Goal: Complete application form

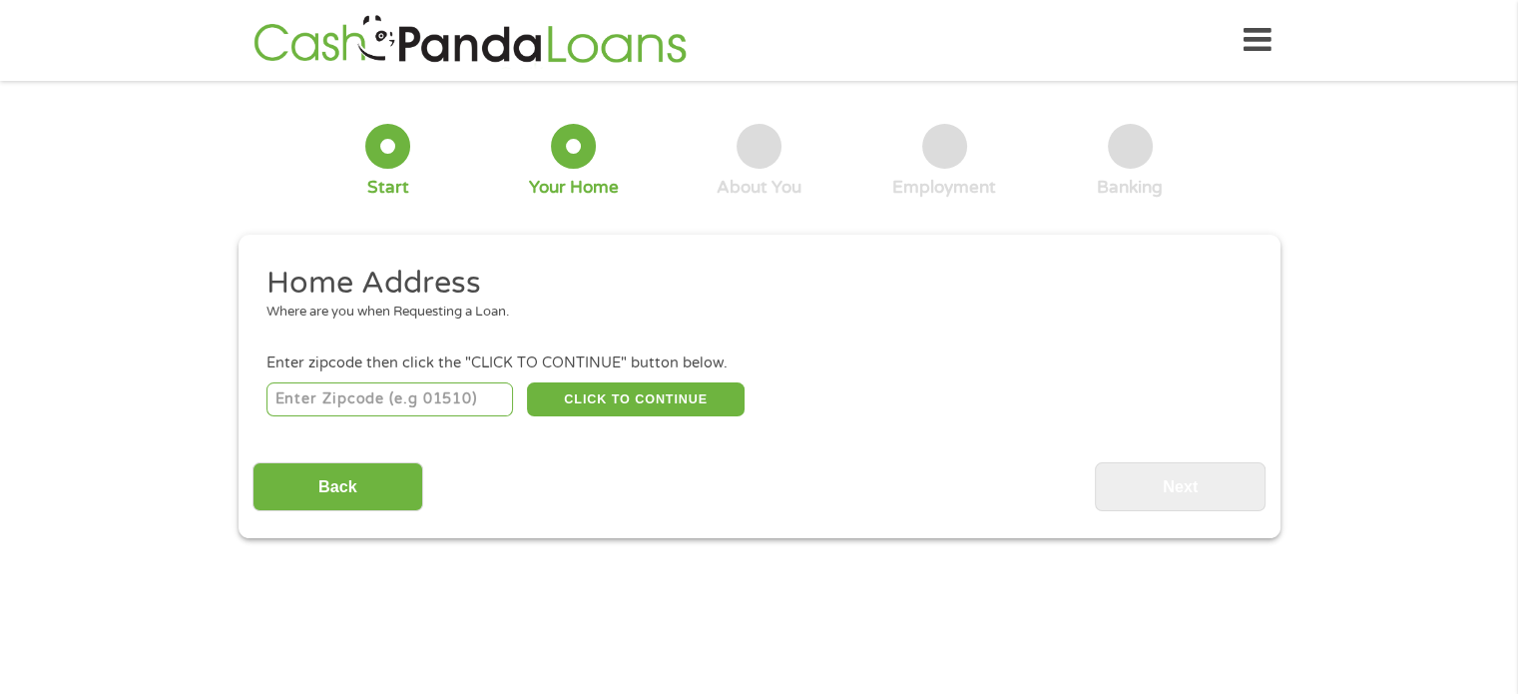
click at [446, 398] on input "number" at bounding box center [389, 399] width 246 height 34
type input "56464"
click at [608, 397] on button "CLICK TO CONTINUE" at bounding box center [636, 399] width 218 height 34
type input "56464"
type input "Menahga"
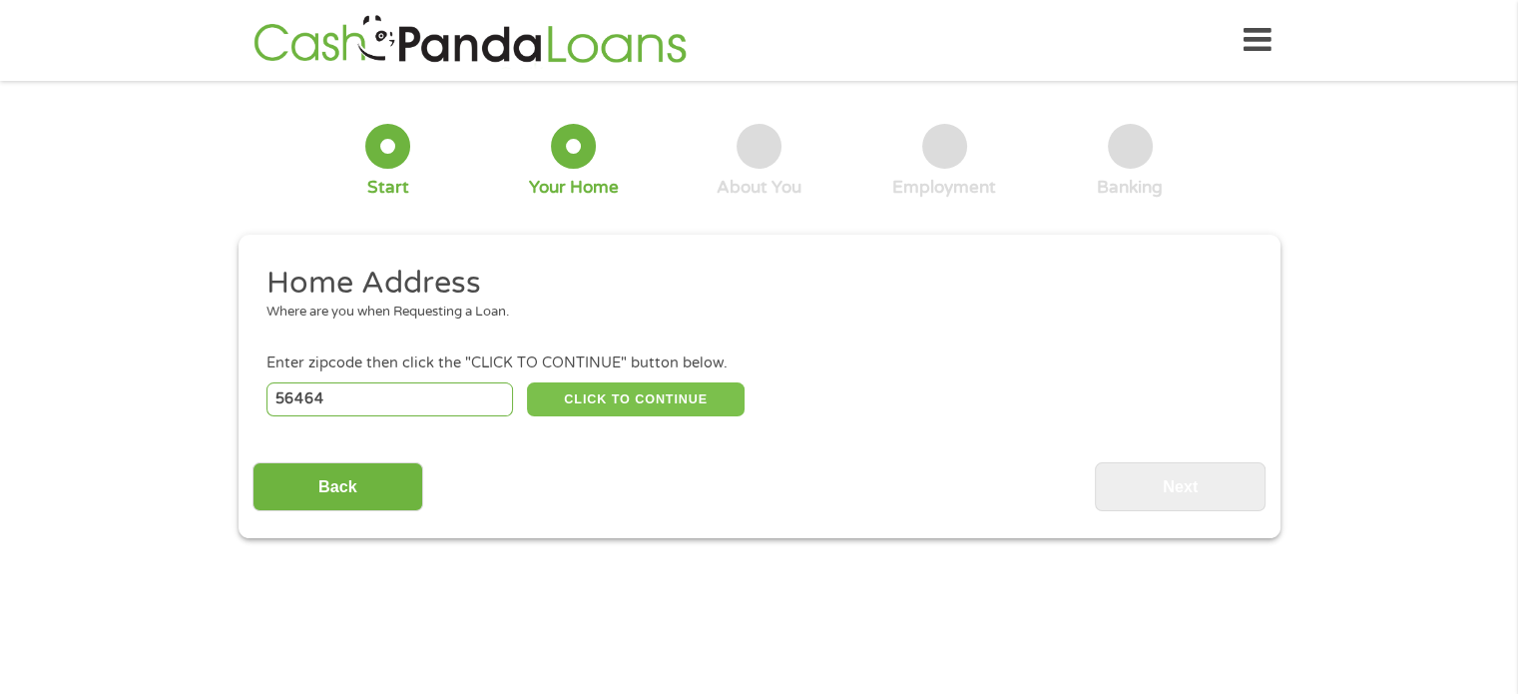
select select "[US_STATE]"
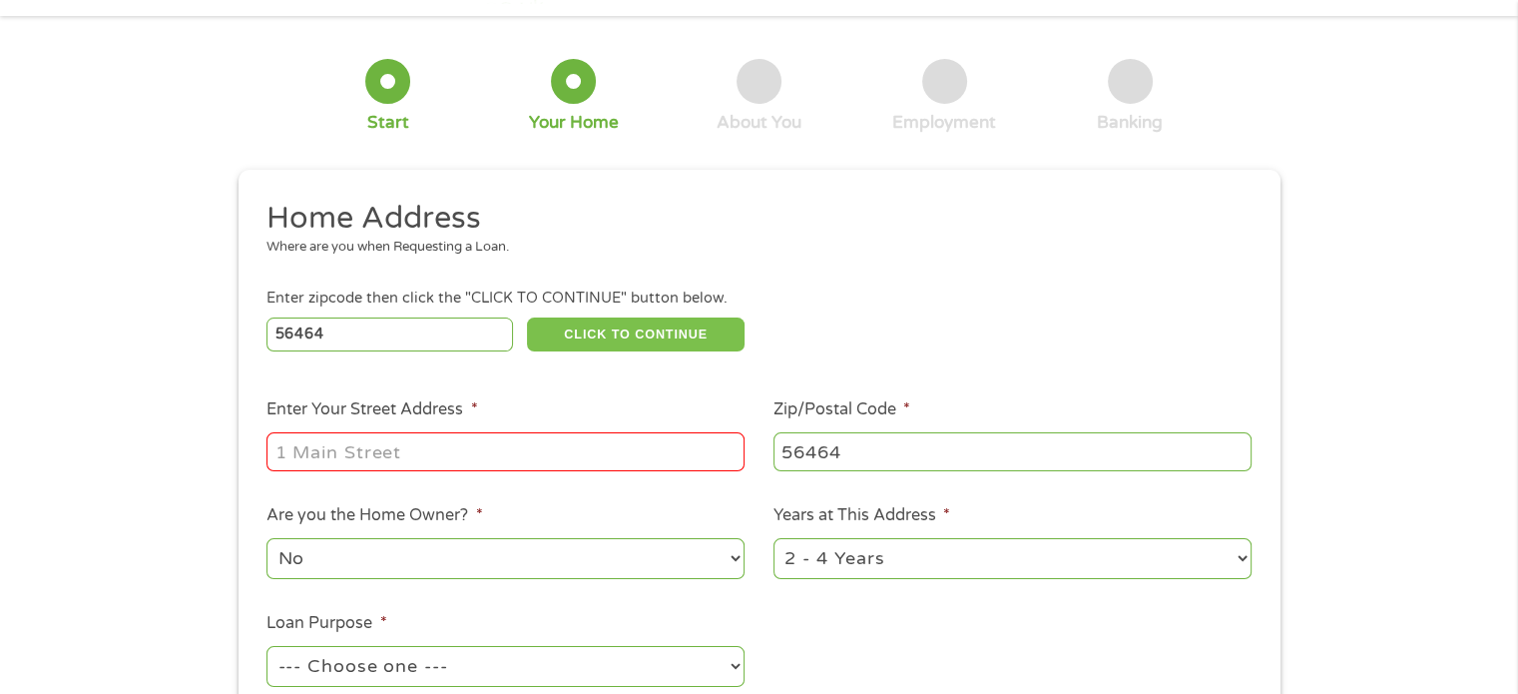
scroll to position [100, 0]
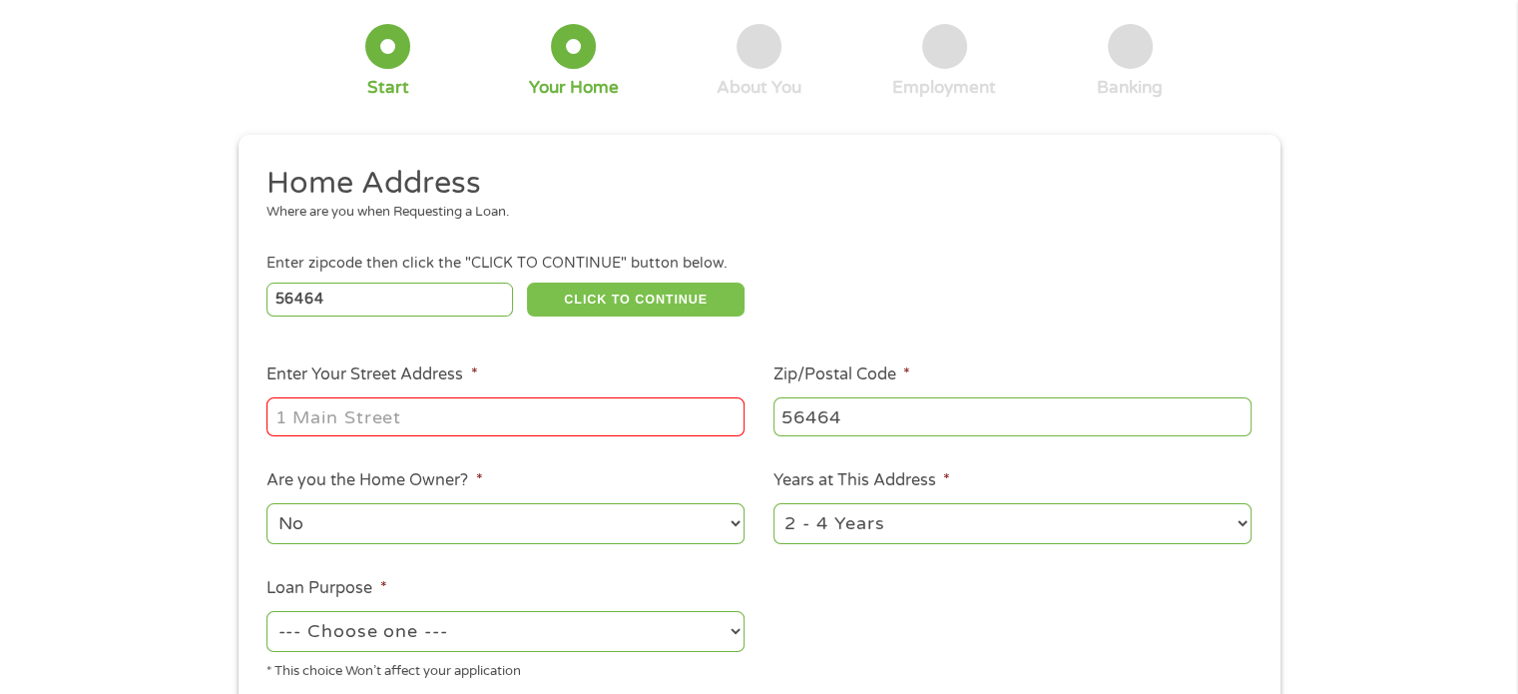
click at [527, 282] on button "CLICK TO CONTINUE" at bounding box center [636, 299] width 218 height 34
click at [587, 426] on input "Enter Your Street Address *" at bounding box center [505, 416] width 478 height 38
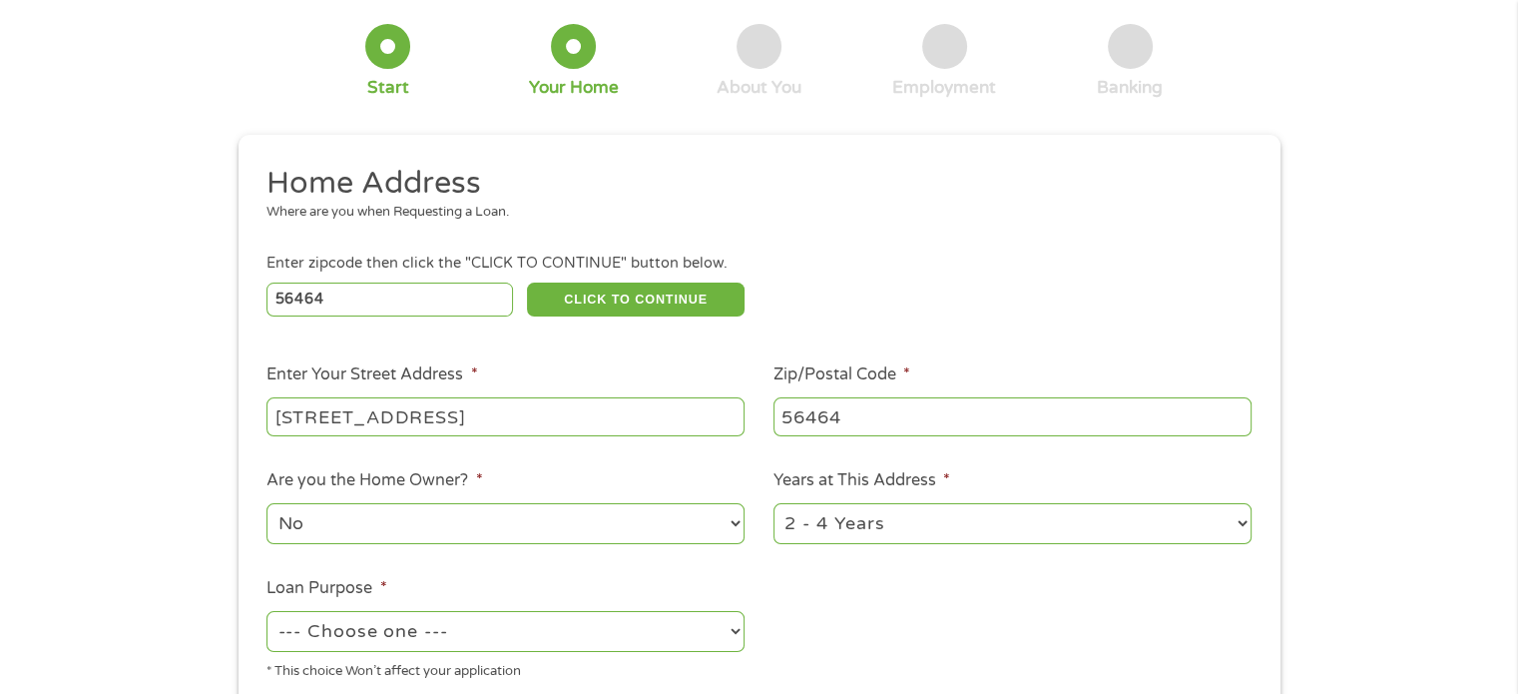
scroll to position [200, 0]
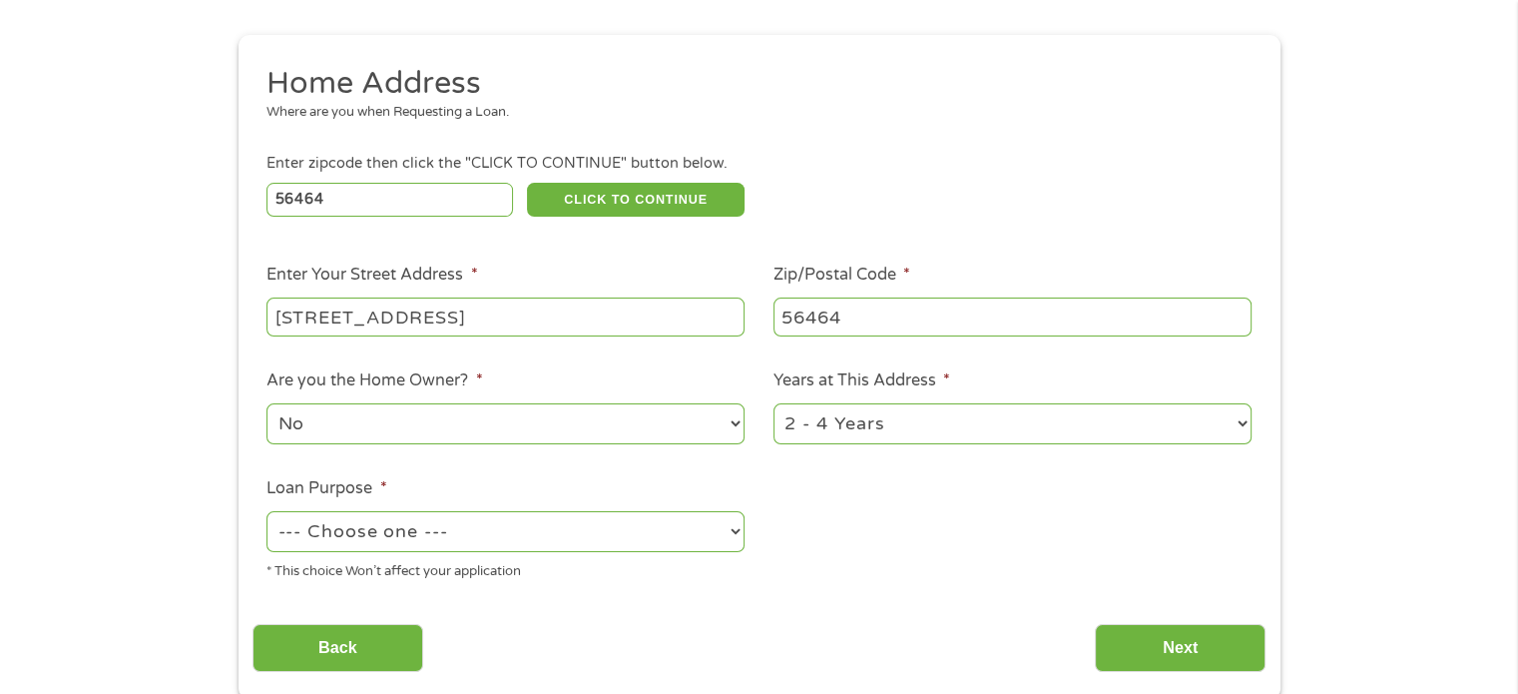
type input "[STREET_ADDRESS]"
click at [544, 530] on select "--- Choose one --- Pay Bills Debt Consolidation Home Improvement Major Purchase…" at bounding box center [505, 531] width 478 height 41
select select "paybills"
click at [266, 513] on select "--- Choose one --- Pay Bills Debt Consolidation Home Improvement Major Purchase…" at bounding box center [505, 531] width 478 height 41
click at [1225, 430] on select "1 Year or less 1 - 2 Years 2 - 4 Years Over 4 Years" at bounding box center [1012, 423] width 478 height 41
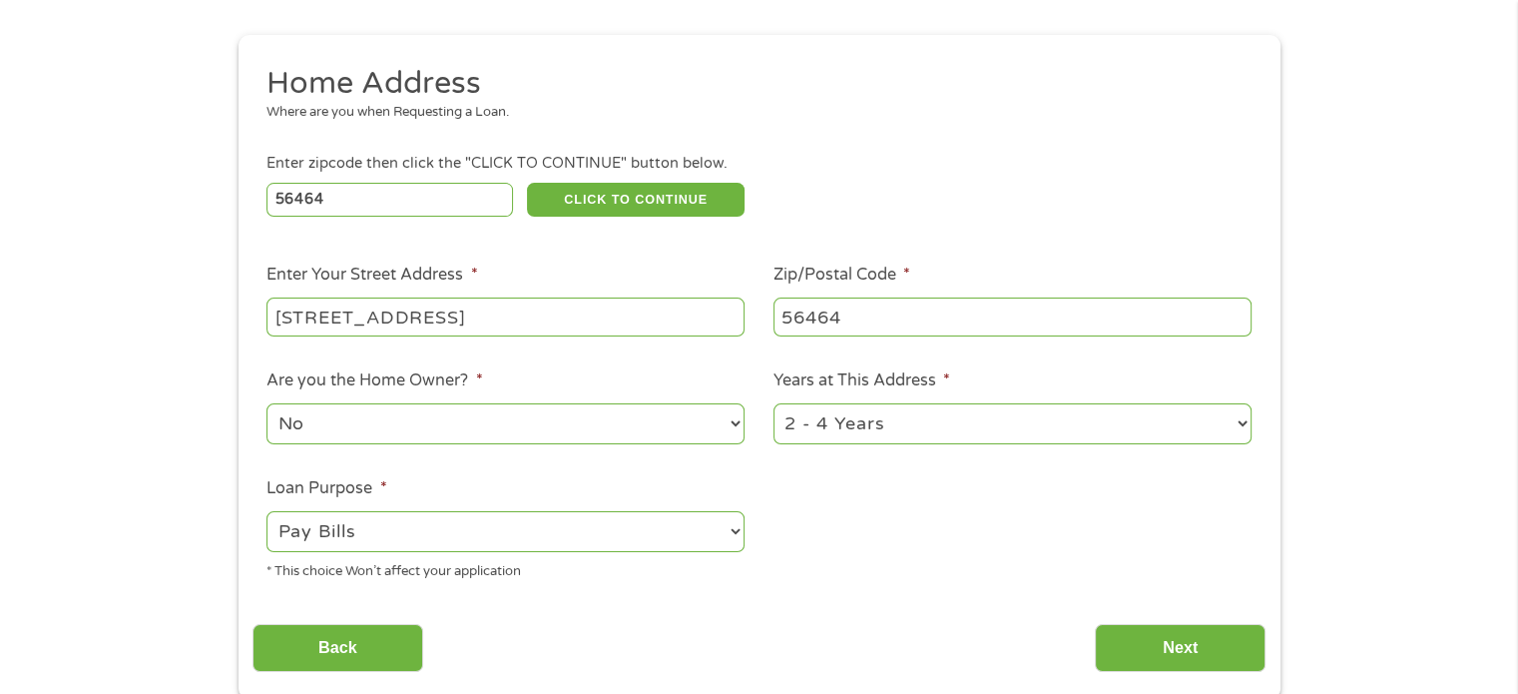
select select "60months"
click at [773, 405] on select "1 Year or less 1 - 2 Years 2 - 4 Years Over 4 Years" at bounding box center [1012, 423] width 478 height 41
click at [1158, 640] on input "Next" at bounding box center [1180, 648] width 171 height 49
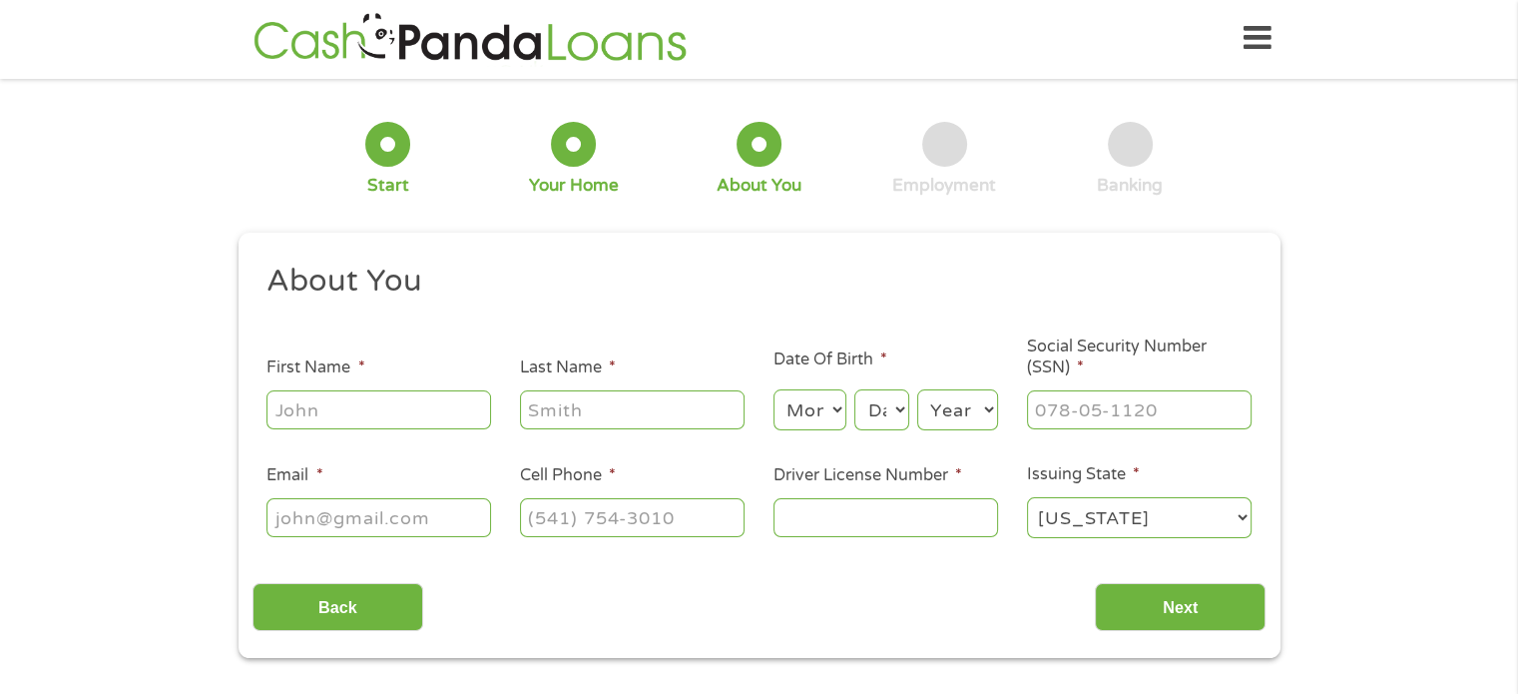
scroll to position [0, 0]
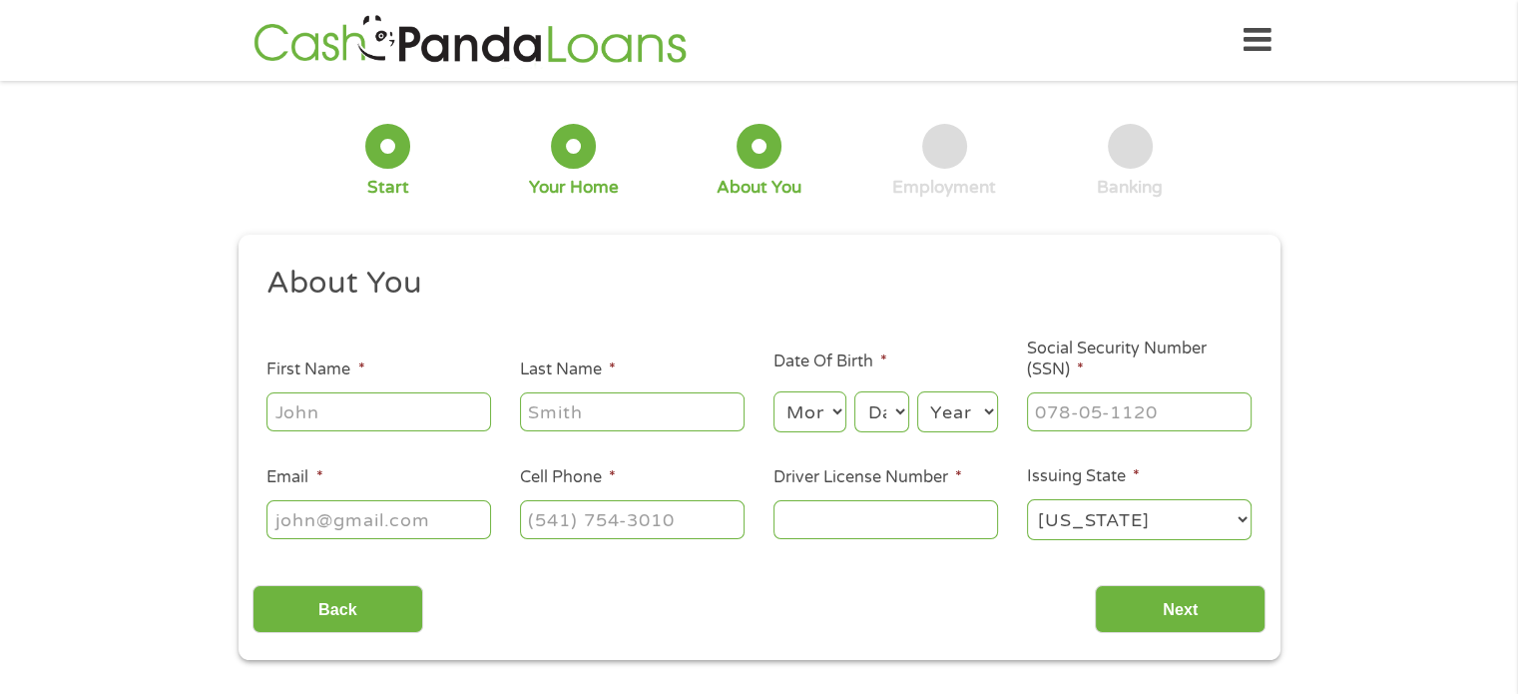
click at [435, 406] on input "First Name *" at bounding box center [378, 411] width 225 height 38
type input "[PERSON_NAME]"
click at [563, 416] on input "Last Name *" at bounding box center [632, 411] width 225 height 38
type input "[PERSON_NAME]"
click at [812, 411] on select "Month 1 2 3 4 5 6 7 8 9 10 11 12" at bounding box center [809, 411] width 73 height 41
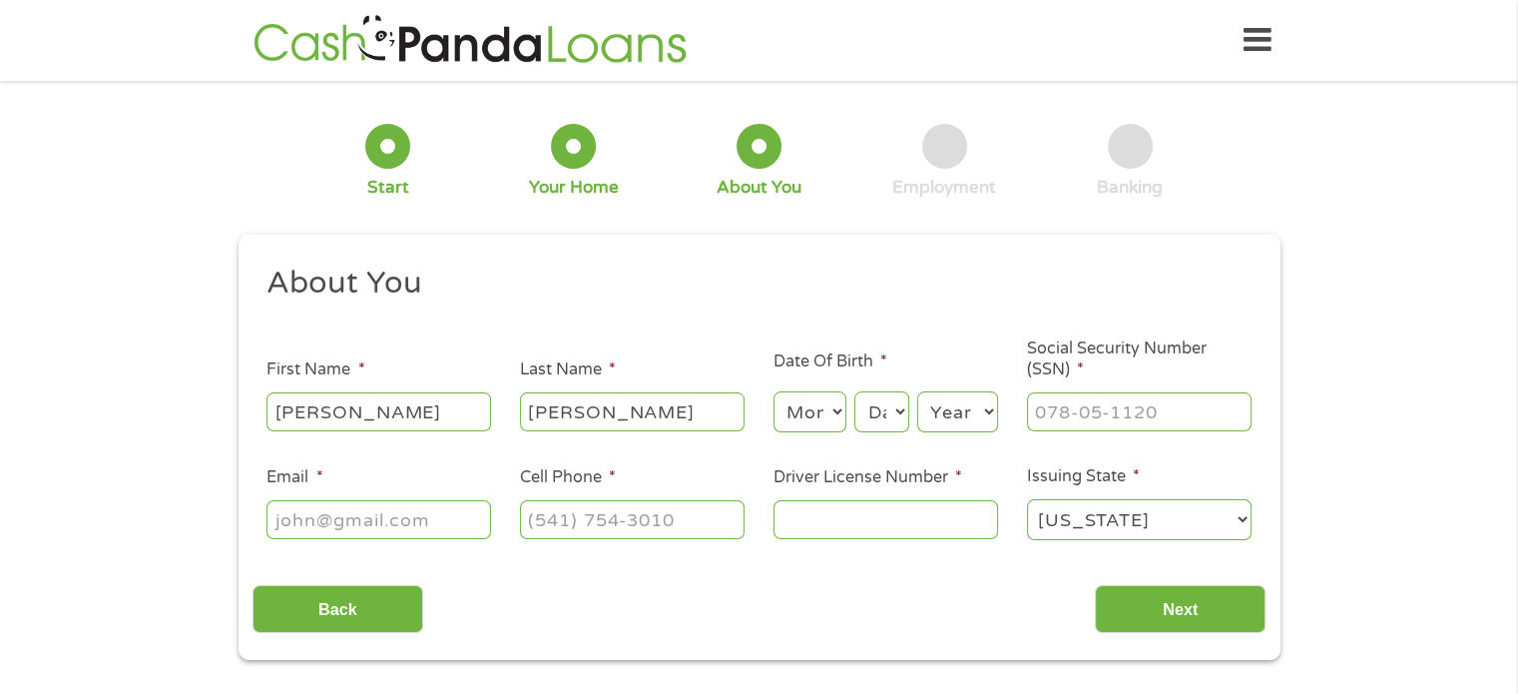
select select "11"
click at [773, 392] on select "Month 1 2 3 4 5 6 7 8 9 10 11 12" at bounding box center [809, 411] width 73 height 41
click at [884, 410] on select "Day 1 2 3 4 5 6 7 8 9 10 11 12 13 14 15 16 17 18 19 20 21 22 23 24 25 26 27 28 …" at bounding box center [881, 411] width 54 height 41
select select "20"
click at [854, 392] on select "Day 1 2 3 4 5 6 7 8 9 10 11 12 13 14 15 16 17 18 19 20 21 22 23 24 25 26 27 28 …" at bounding box center [881, 411] width 54 height 41
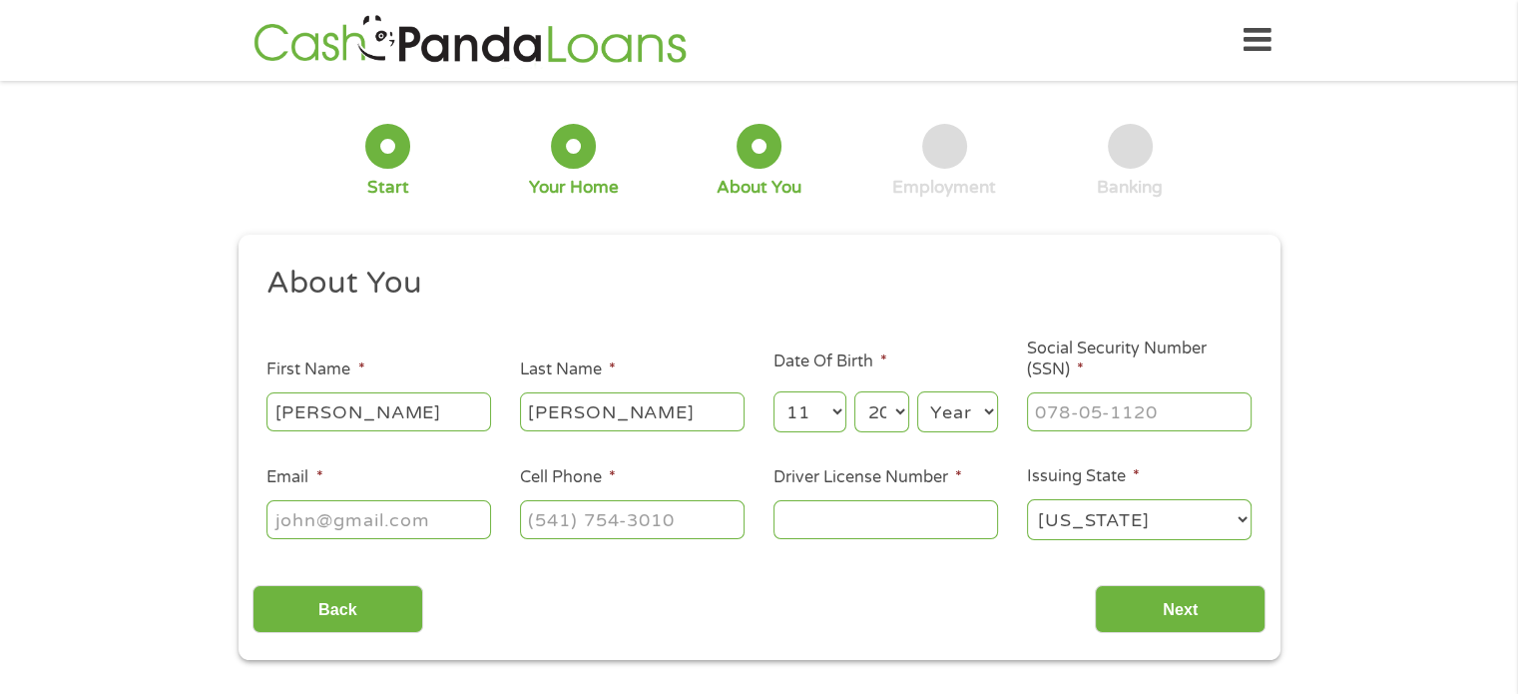
click at [955, 413] on select "Year [DATE] 2006 2005 2004 2003 2002 2001 2000 1999 1998 1997 1996 1995 1994 19…" at bounding box center [957, 411] width 81 height 41
select select "1970"
click at [917, 392] on select "Year [DATE] 2006 2005 2004 2003 2002 2001 2000 1999 1998 1997 1996 1995 1994 19…" at bounding box center [957, 411] width 81 height 41
click at [1058, 420] on input "___-__-____" at bounding box center [1139, 411] width 225 height 38
type input "473-08-0089"
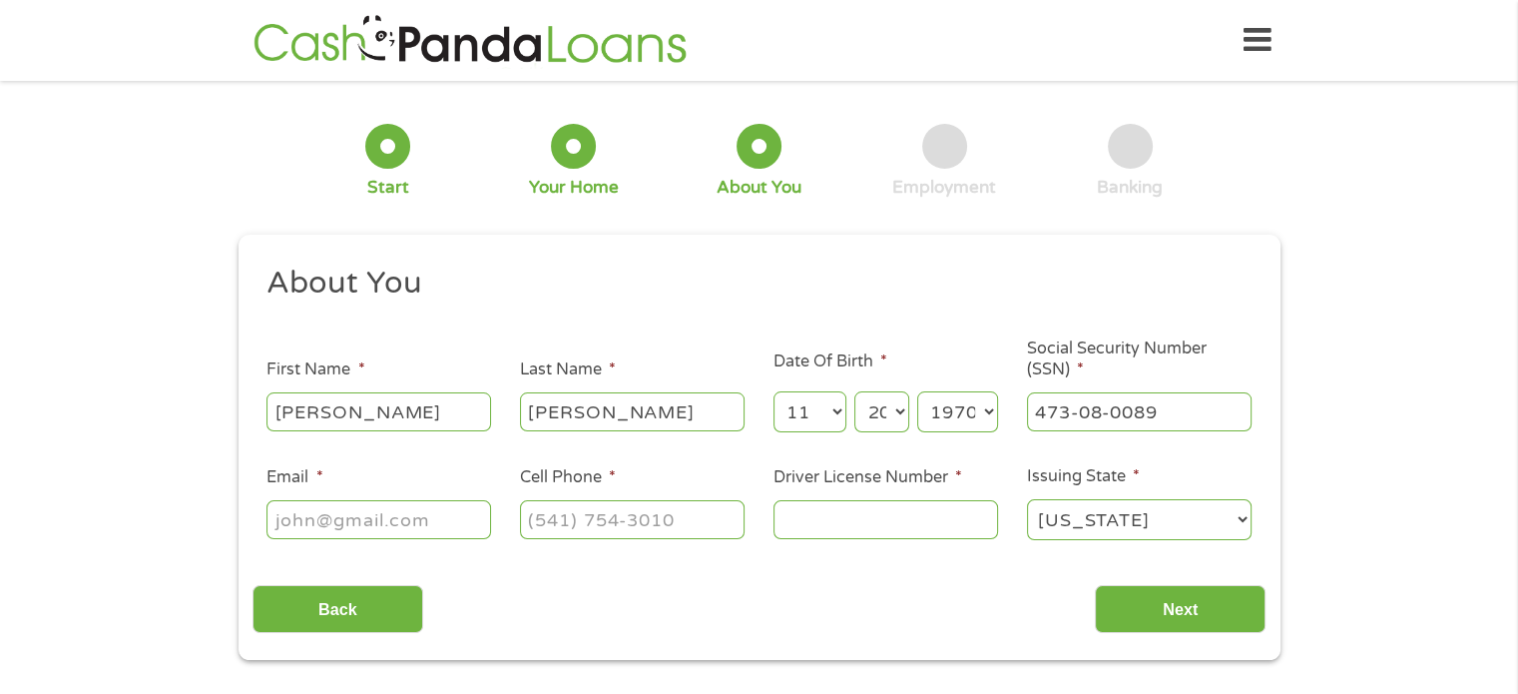
click at [376, 518] on input "Email *" at bounding box center [378, 519] width 225 height 38
type input "[EMAIL_ADDRESS][DOMAIN_NAME]"
click at [597, 521] on input "(___) ___-____" at bounding box center [632, 519] width 225 height 38
type input "[PHONE_NUMBER]"
click at [812, 526] on input "Driver License Number *" at bounding box center [885, 519] width 225 height 38
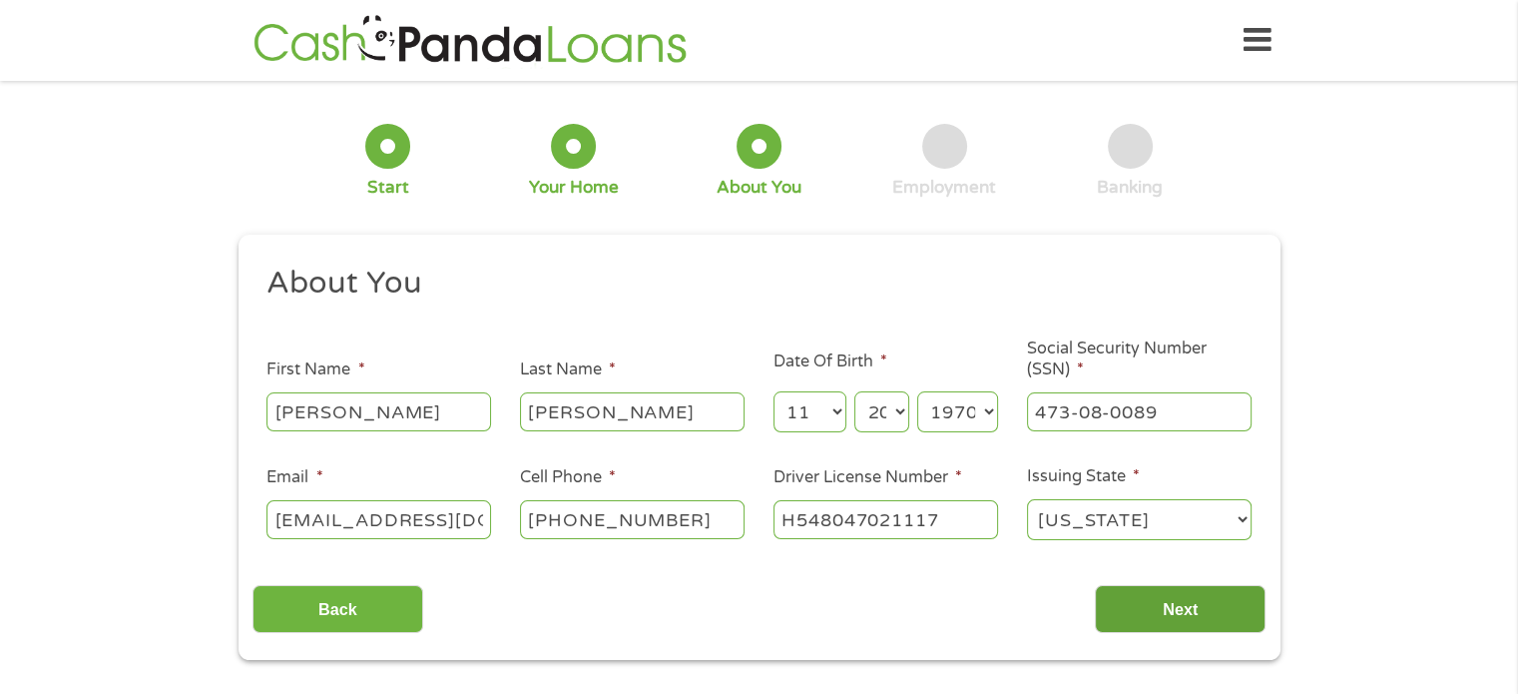
type input "H548047021117"
click at [1143, 602] on input "Next" at bounding box center [1180, 609] width 171 height 49
click at [1189, 606] on input "Next" at bounding box center [1180, 609] width 171 height 49
click at [1174, 600] on input "Next" at bounding box center [1180, 609] width 171 height 49
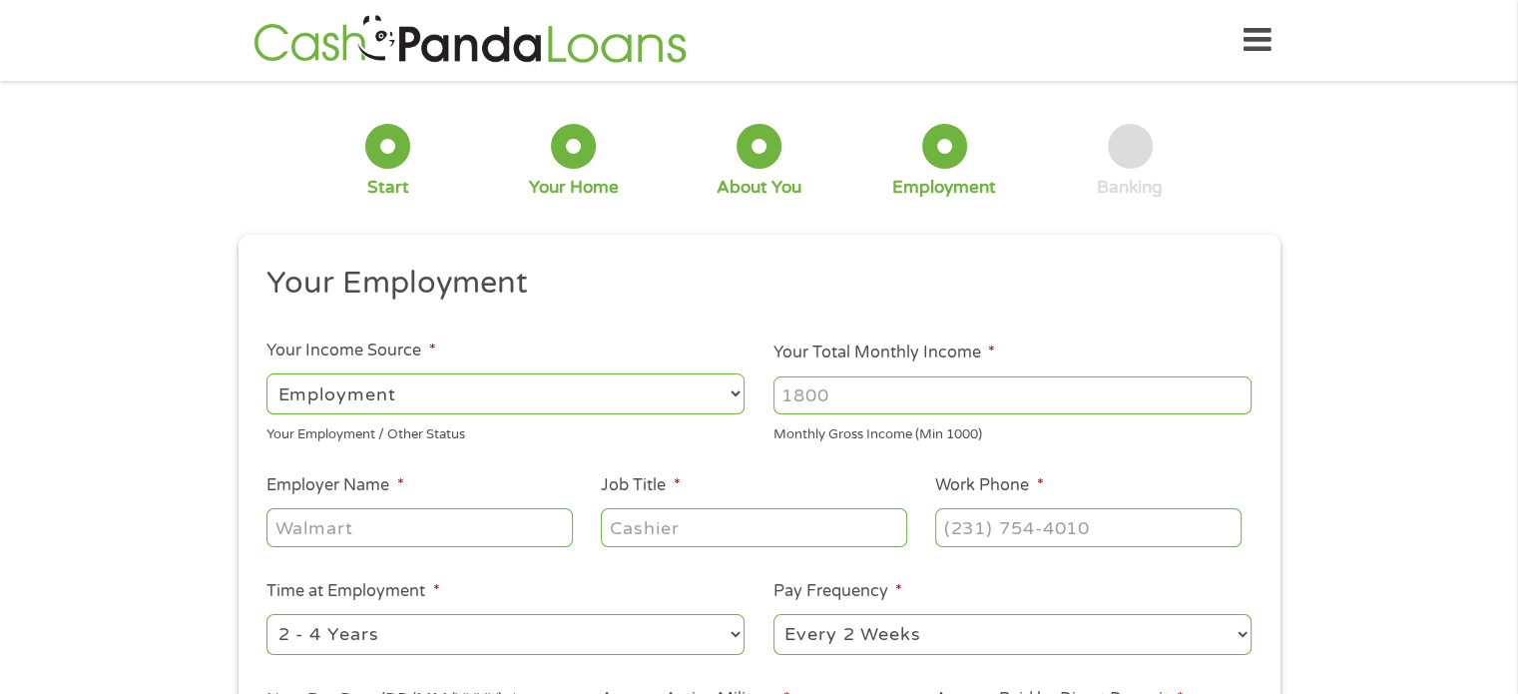
click at [687, 390] on select "--- Choose one --- Employment [DEMOGRAPHIC_DATA] Benefits" at bounding box center [505, 393] width 478 height 41
select select "benefits"
click at [266, 373] on select "--- Choose one --- Employment [DEMOGRAPHIC_DATA] Benefits" at bounding box center [505, 393] width 478 height 41
type input "Other"
type input "[PHONE_NUMBER]"
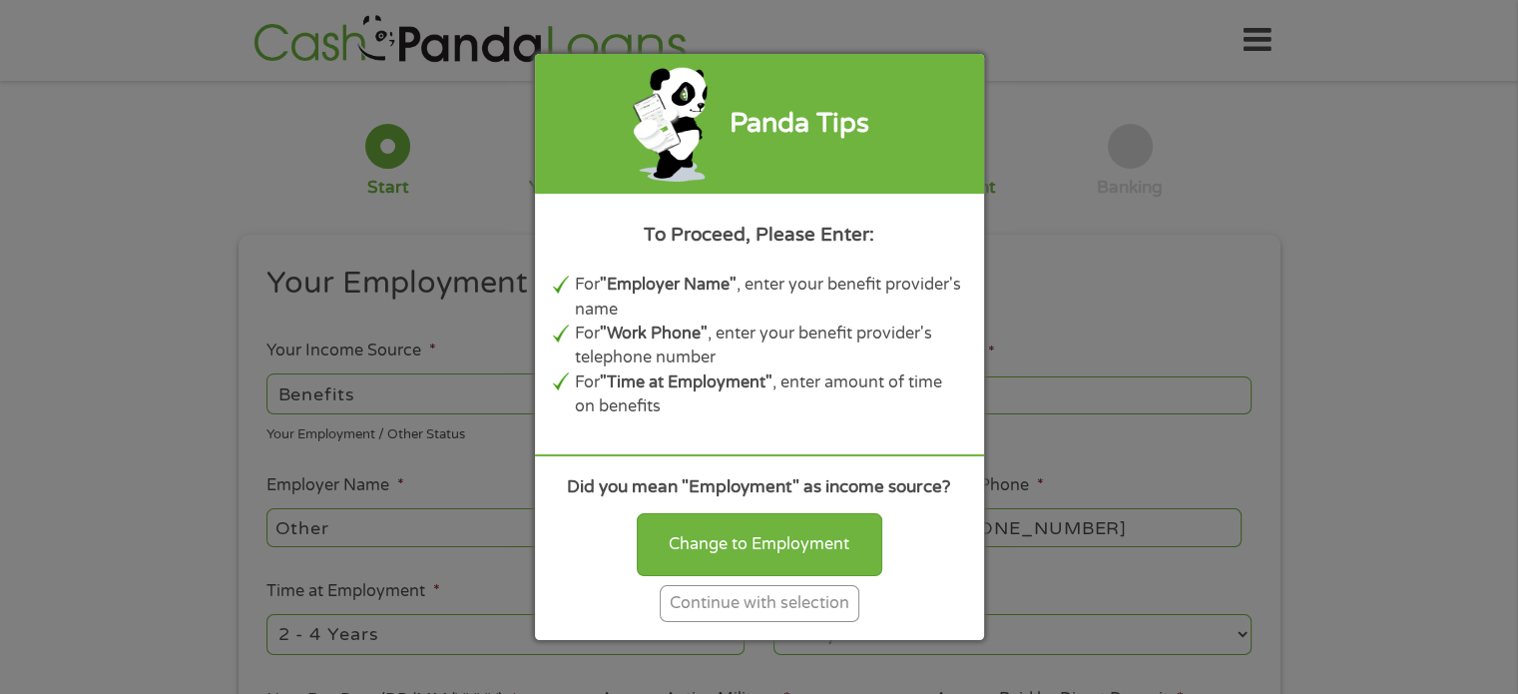
click at [782, 612] on div "Continue with selection" at bounding box center [760, 603] width 200 height 37
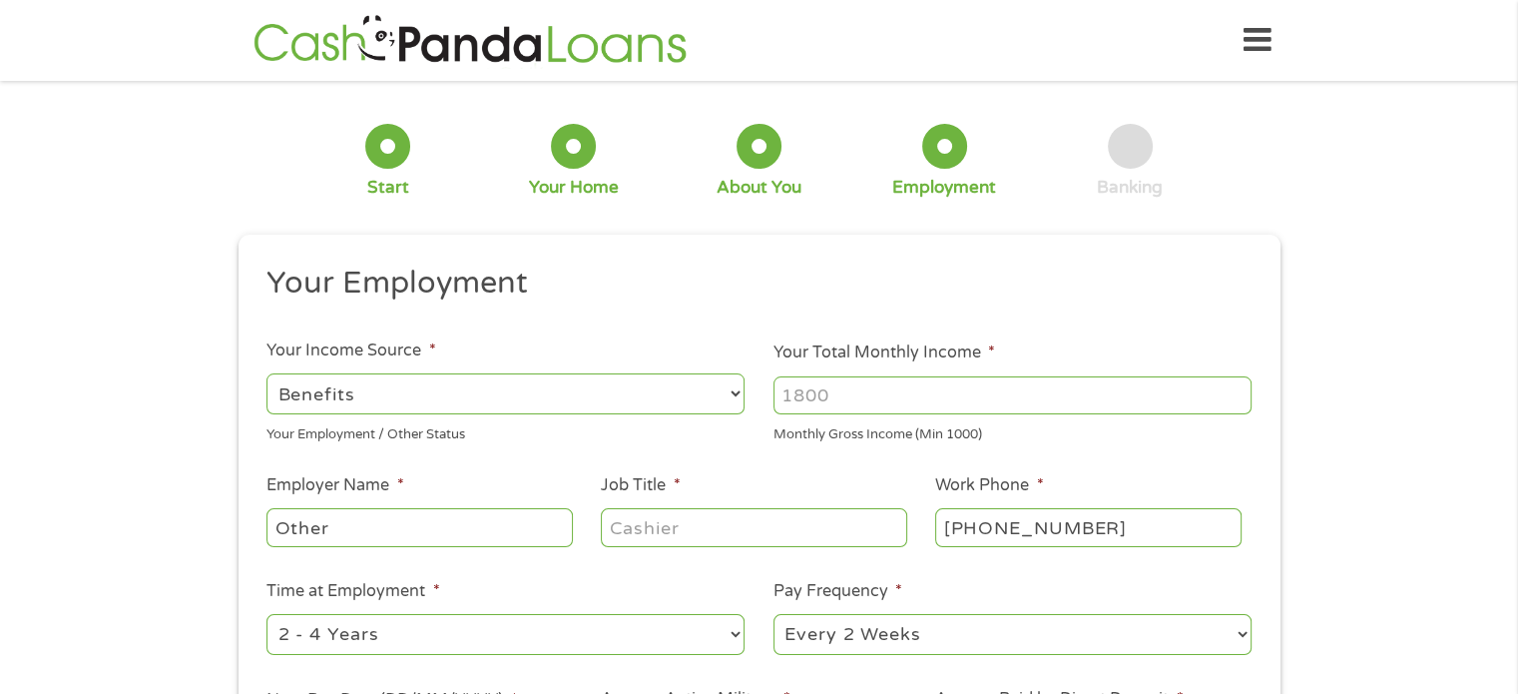
click at [932, 393] on input "Your Total Monthly Income *" at bounding box center [1012, 395] width 478 height 38
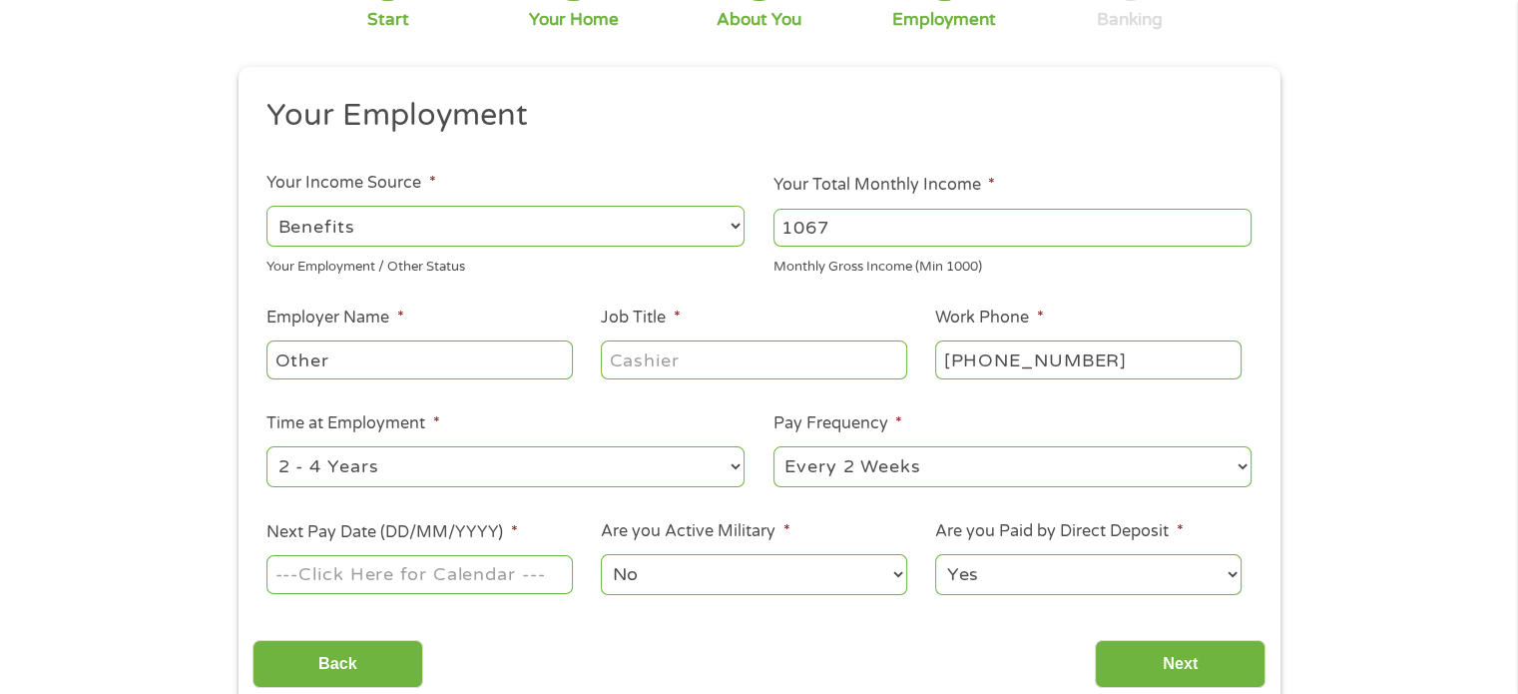
scroll to position [200, 0]
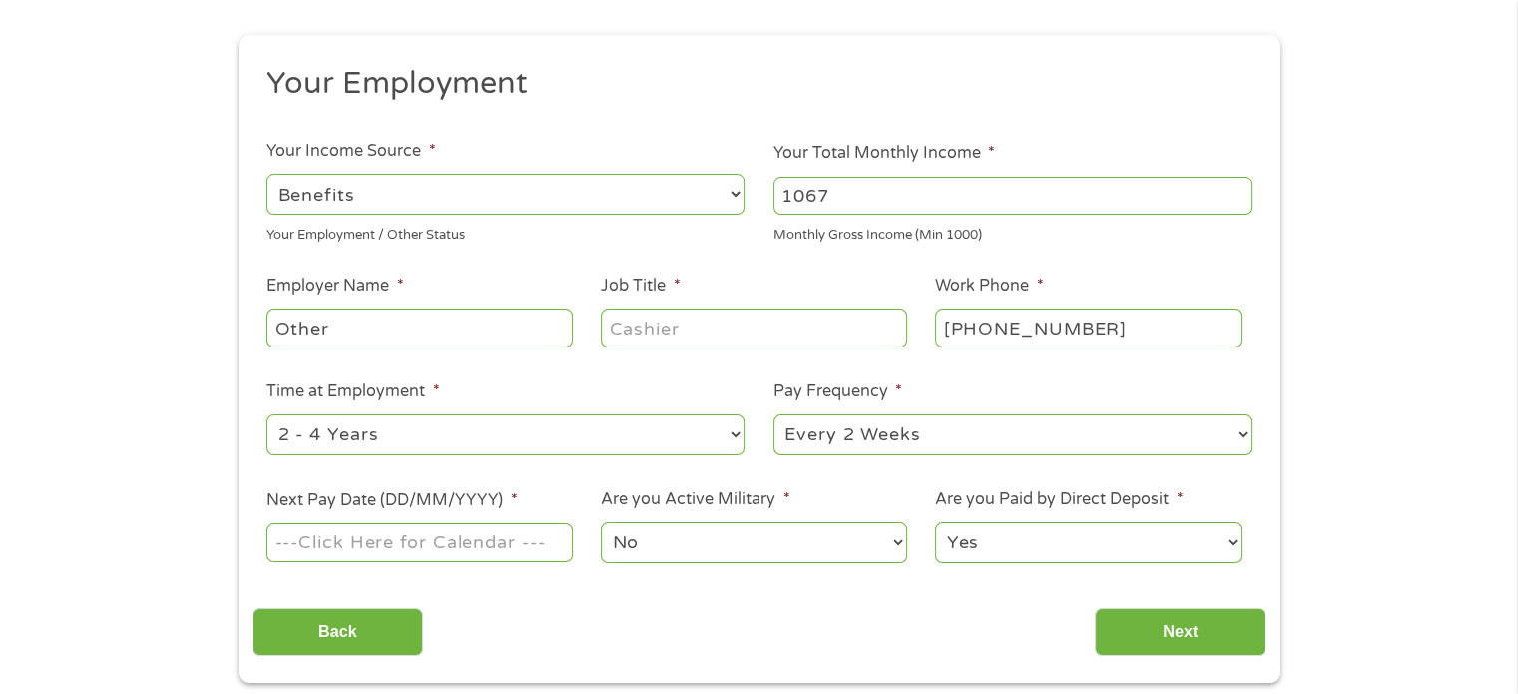
type input "1067"
click at [335, 328] on input "Other" at bounding box center [418, 327] width 305 height 38
drag, startPoint x: 327, startPoint y: 329, endPoint x: 265, endPoint y: 321, distance: 62.4
click at [265, 321] on li "Employer Name * OtherDisabled" at bounding box center [419, 311] width 334 height 77
type input "Disabled"
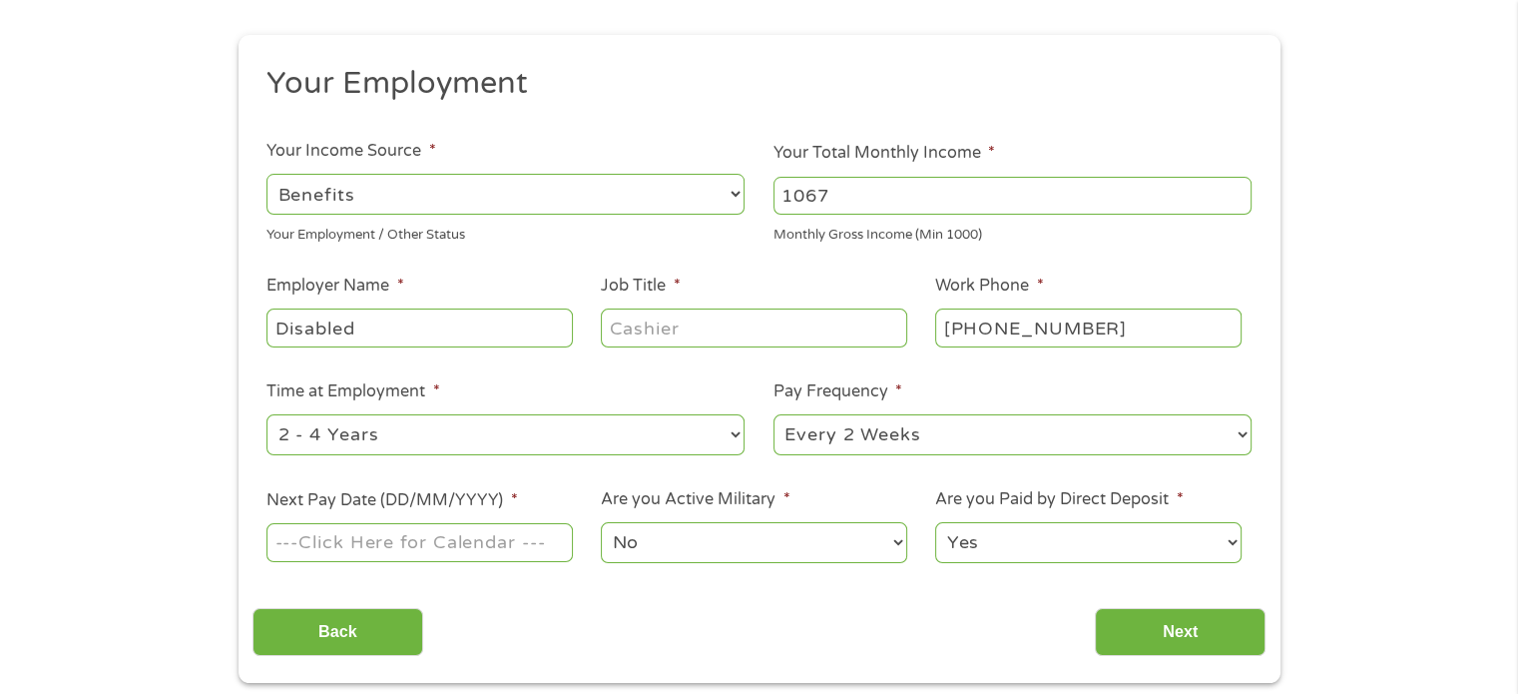
click at [667, 331] on input "Job Title *" at bounding box center [753, 327] width 305 height 38
type input "self"
click at [1174, 557] on select "Yes No" at bounding box center [1087, 542] width 305 height 41
select select "0"
click at [935, 523] on select "Yes No" at bounding box center [1087, 542] width 305 height 41
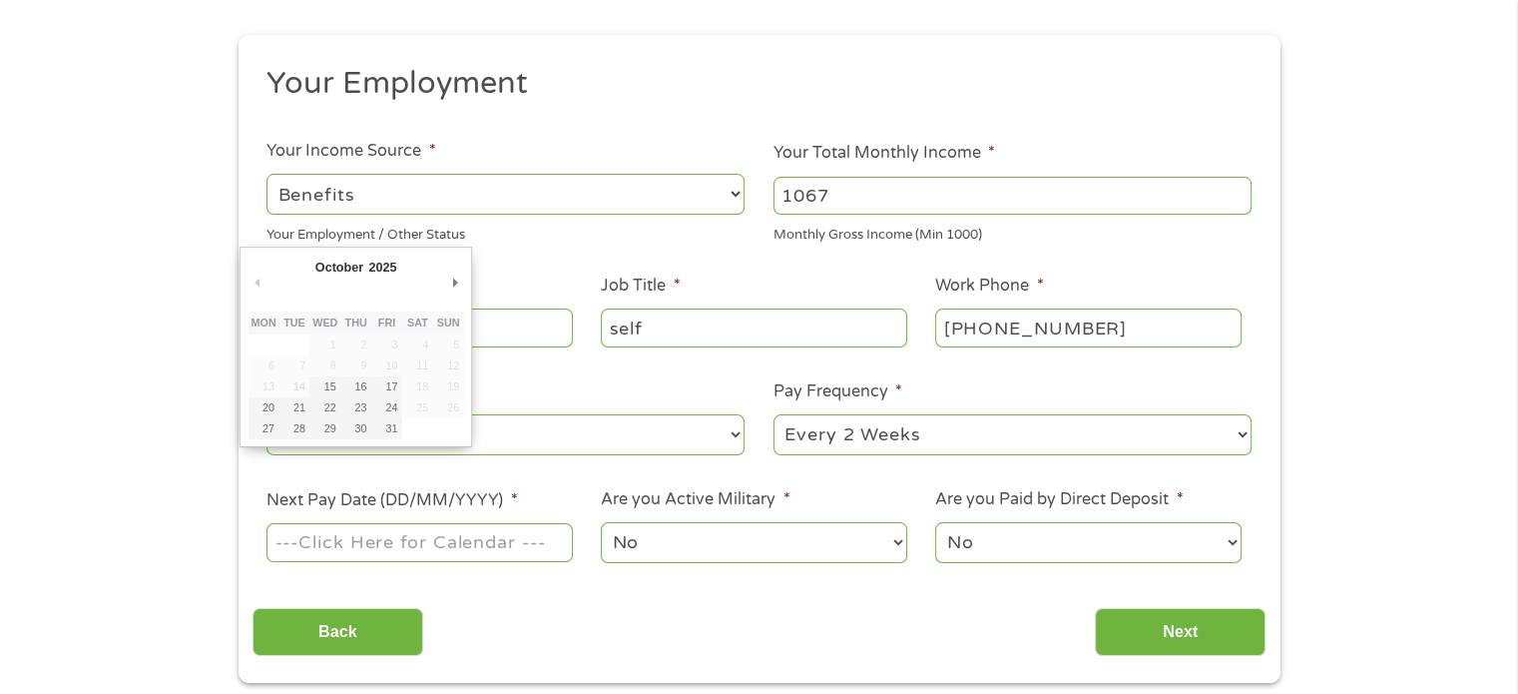
click at [454, 549] on input "Next Pay Date (DD/MM/YYYY) *" at bounding box center [418, 542] width 305 height 38
type input "[DATE]"
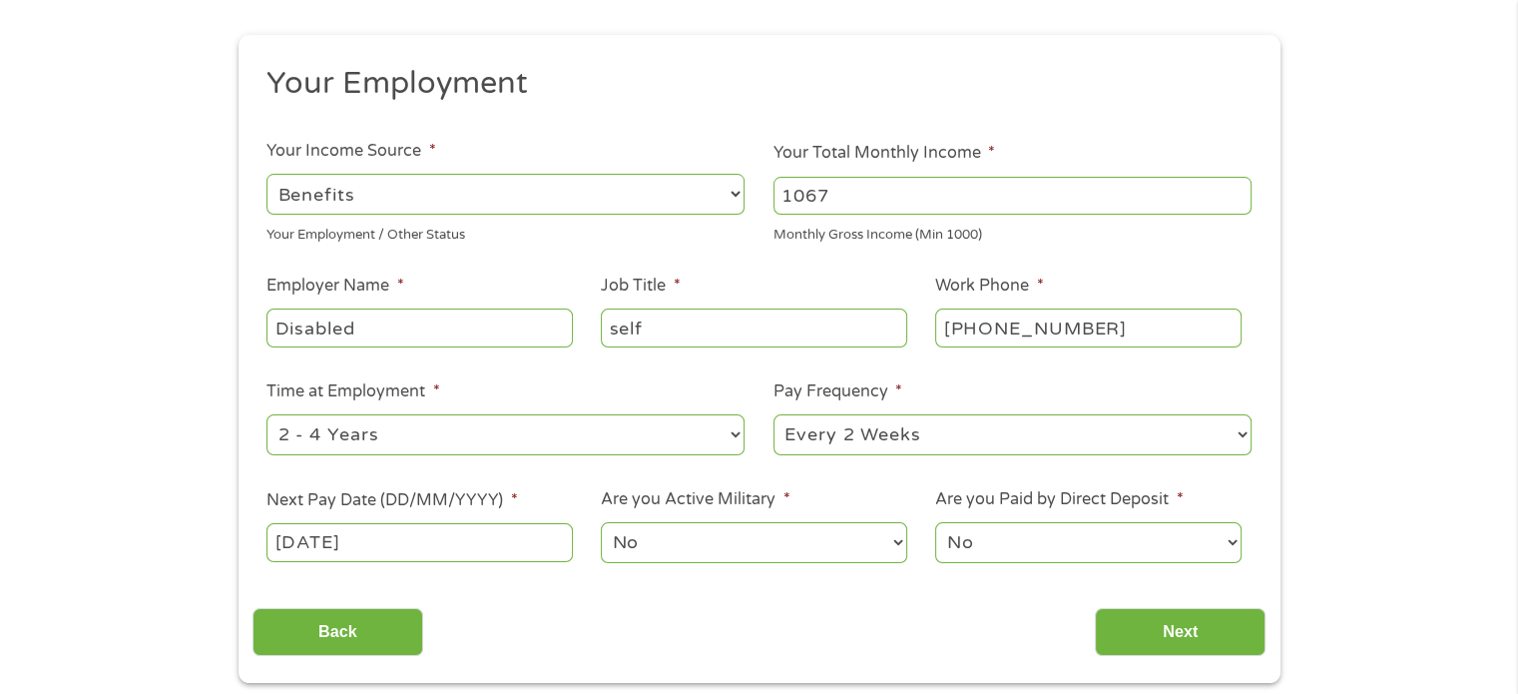
click at [904, 437] on select "--- Choose one --- Every 2 Weeks Every Week Monthly Semi-Monthly" at bounding box center [1012, 434] width 478 height 41
select select "monthly"
click at [773, 415] on select "--- Choose one --- Every 2 Weeks Every Week Monthly Semi-Monthly" at bounding box center [1012, 434] width 478 height 41
click at [506, 434] on select "--- Choose one --- 1 Year or less 1 - 2 Years 2 - 4 Years Over 4 Years" at bounding box center [505, 434] width 478 height 41
select select "60months"
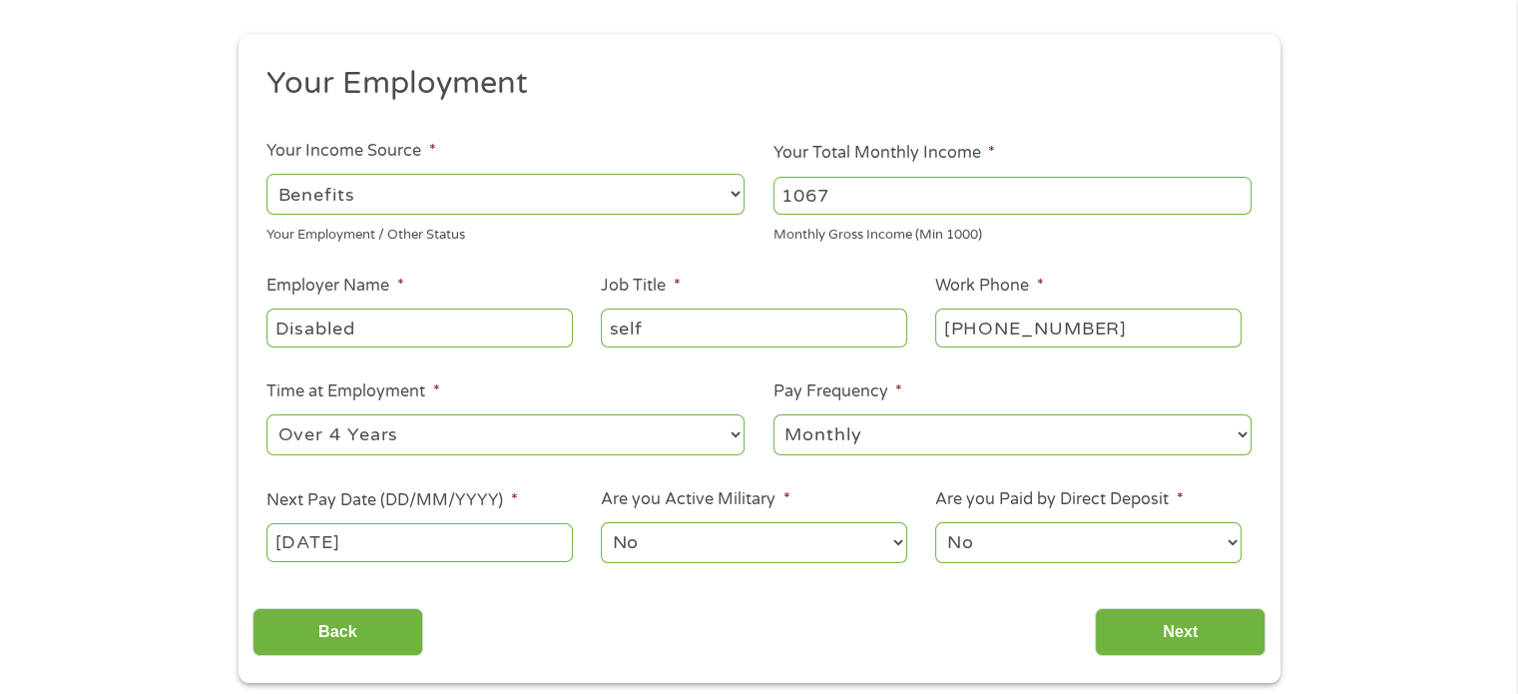
click at [266, 415] on select "--- Choose one --- 1 Year or less 1 - 2 Years 2 - 4 Years Over 4 Years" at bounding box center [505, 434] width 478 height 41
click at [1189, 625] on input "Next" at bounding box center [1180, 632] width 171 height 49
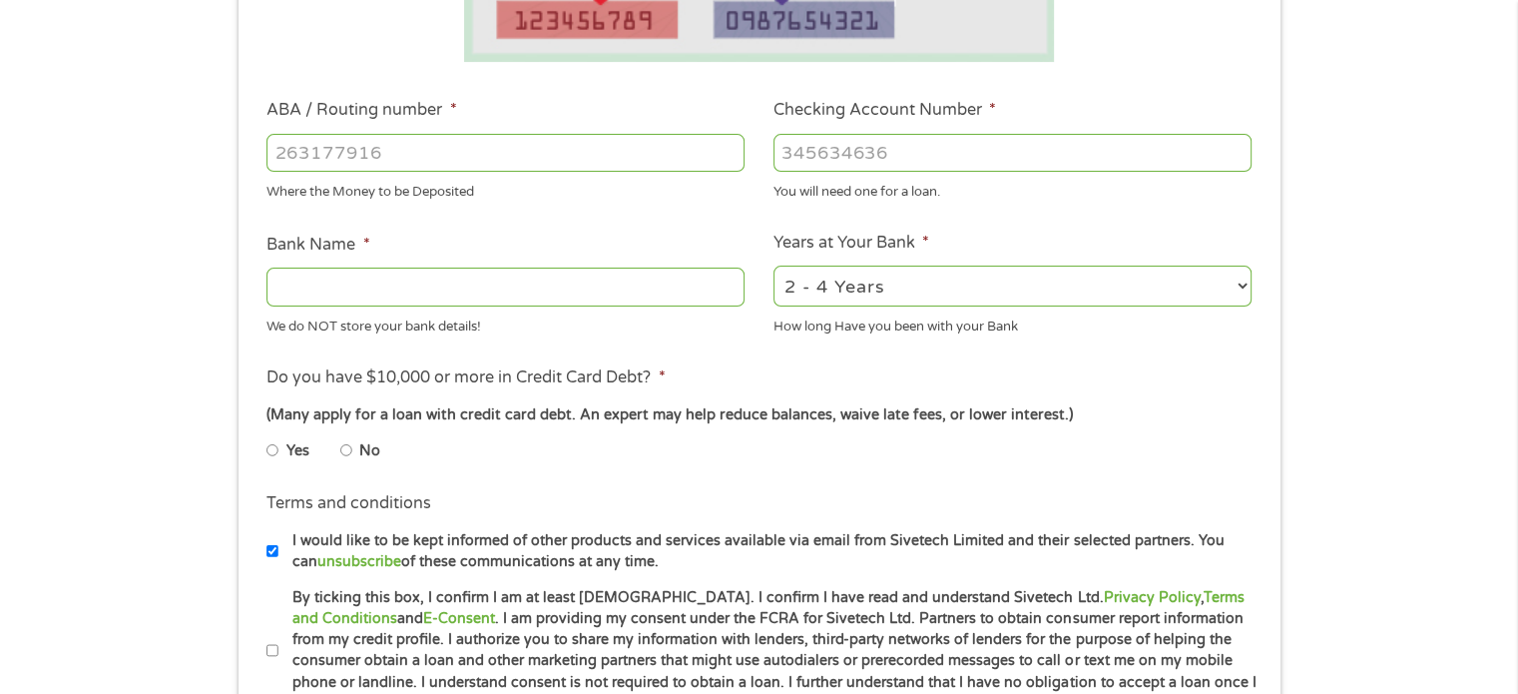
scroll to position [499, 0]
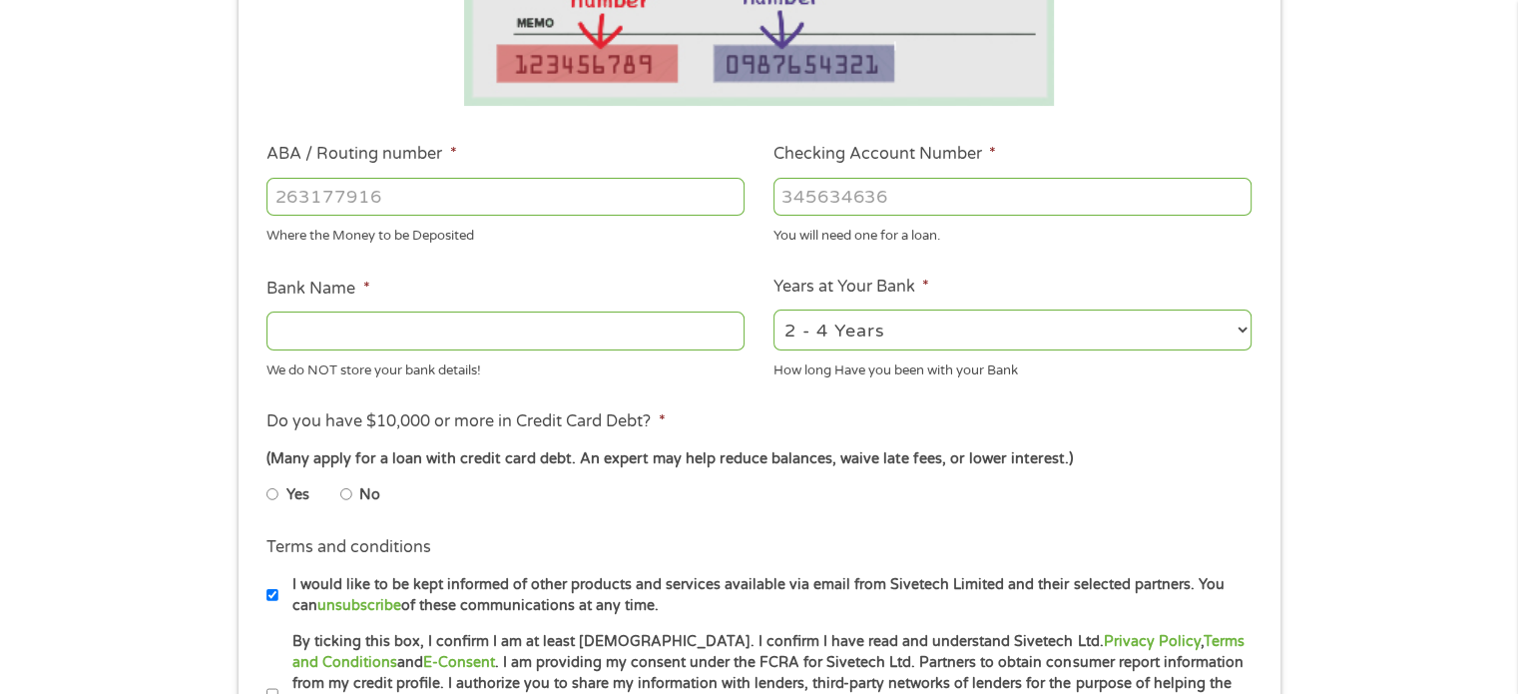
click at [507, 196] on input "ABA / Routing number *" at bounding box center [505, 197] width 478 height 38
type input "124303120"
type input "GREEN DOT BANK"
type input "124303120"
click at [882, 194] on input "Checking Account Number *" at bounding box center [1012, 197] width 478 height 38
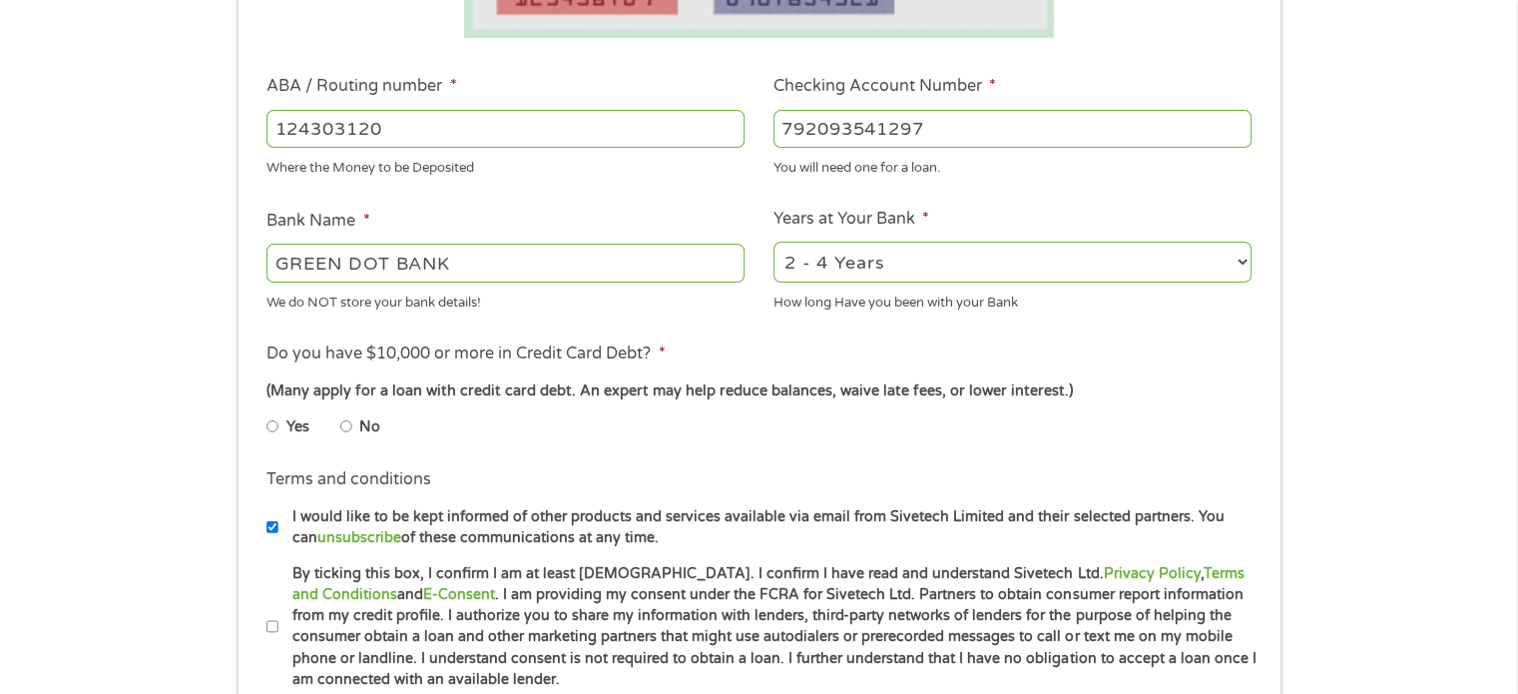
scroll to position [599, 0]
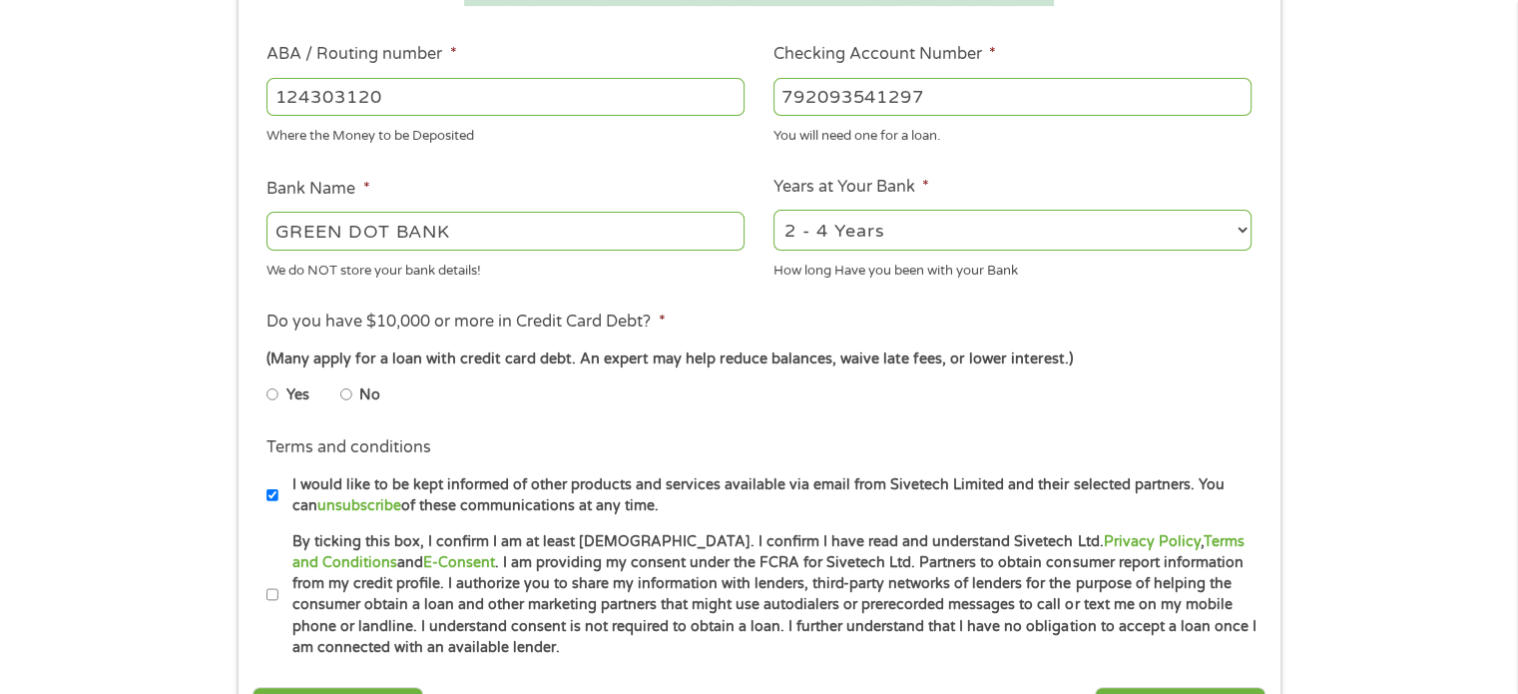
type input "792093541297"
click at [347, 390] on input "No" at bounding box center [346, 394] width 12 height 32
radio input "true"
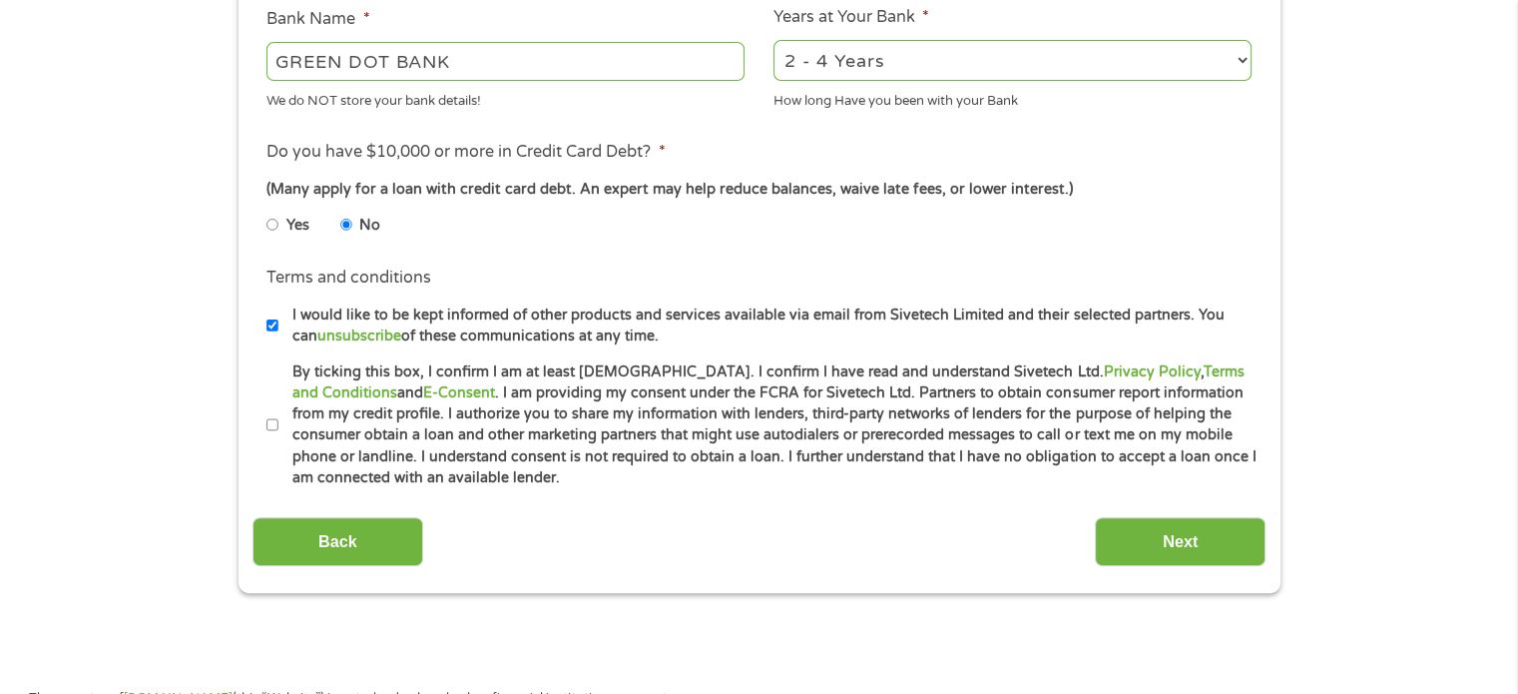
scroll to position [798, 0]
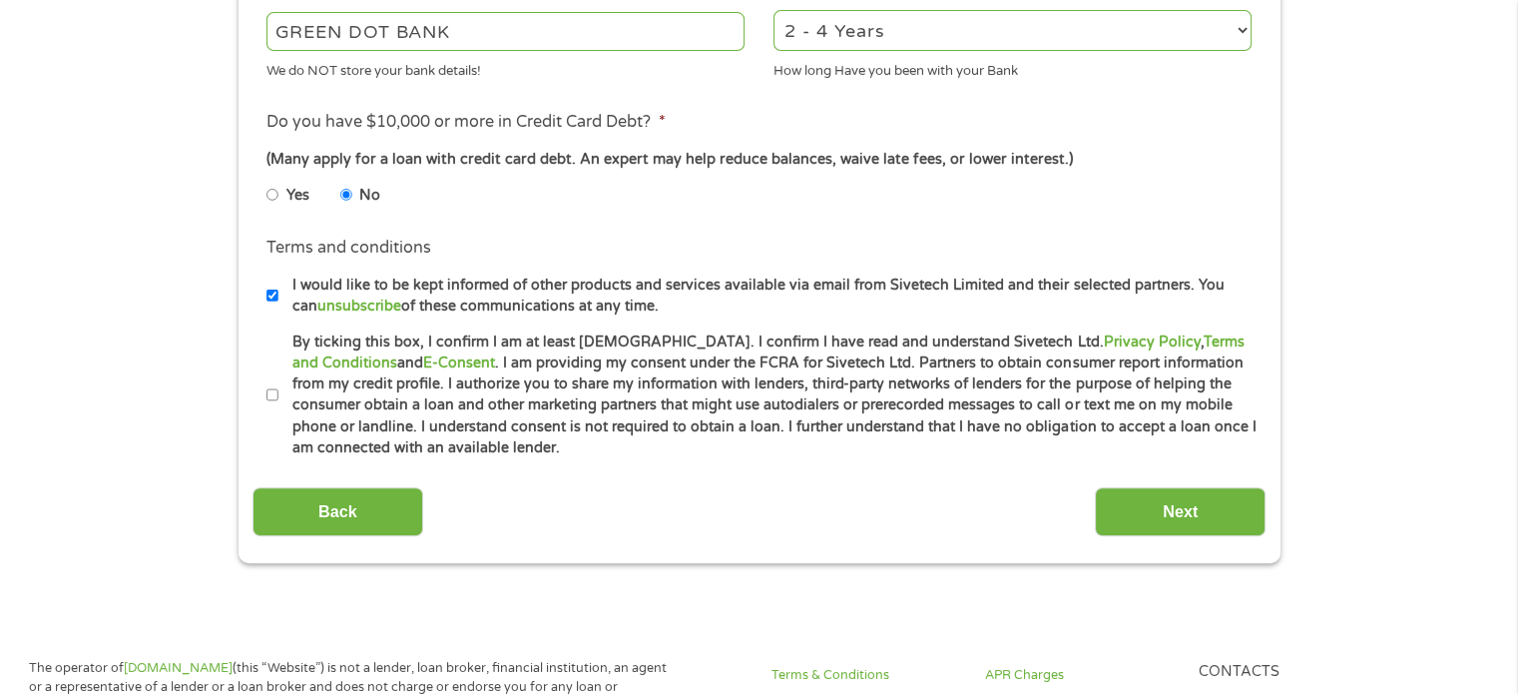
click at [271, 391] on input "By ticking this box, I confirm I am at least [DEMOGRAPHIC_DATA]. I confirm I ha…" at bounding box center [272, 395] width 12 height 32
checkbox input "true"
click at [1149, 506] on input "Next" at bounding box center [1180, 511] width 171 height 49
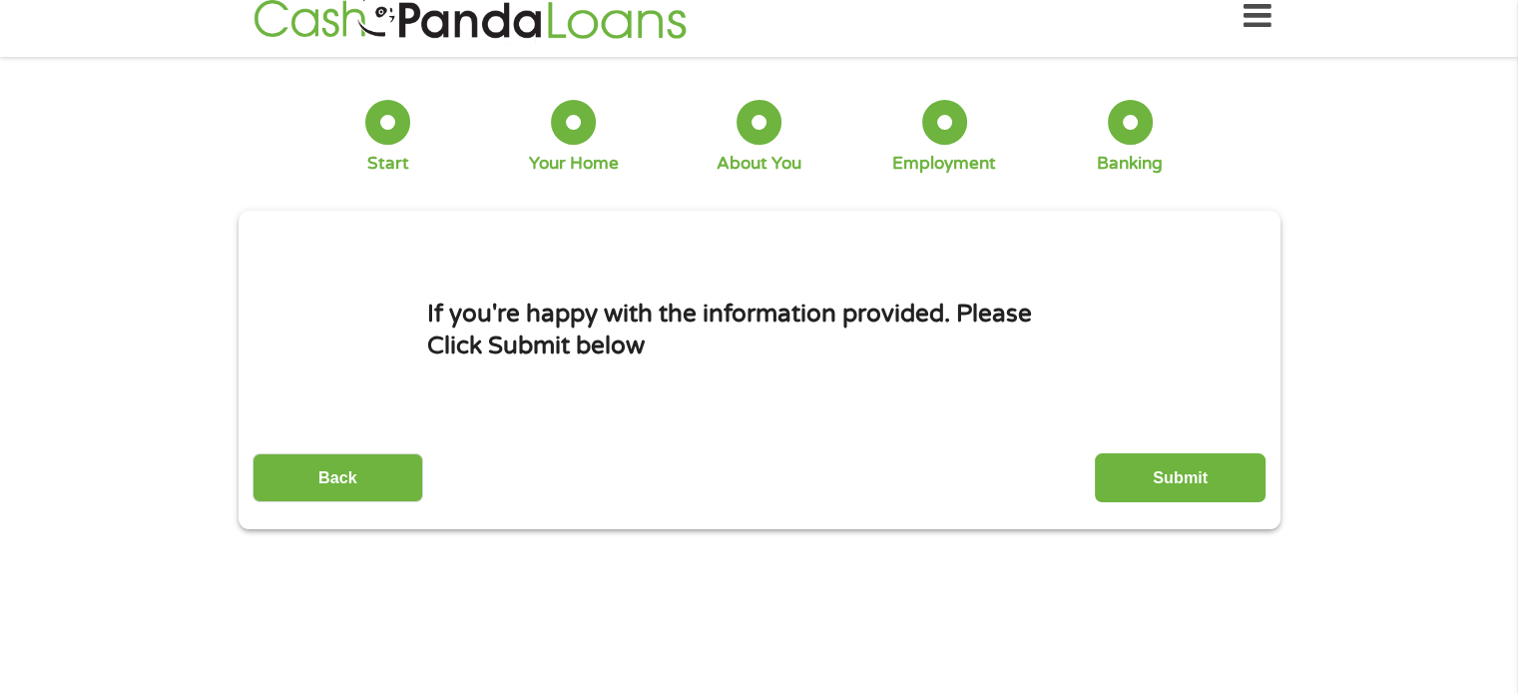
scroll to position [0, 0]
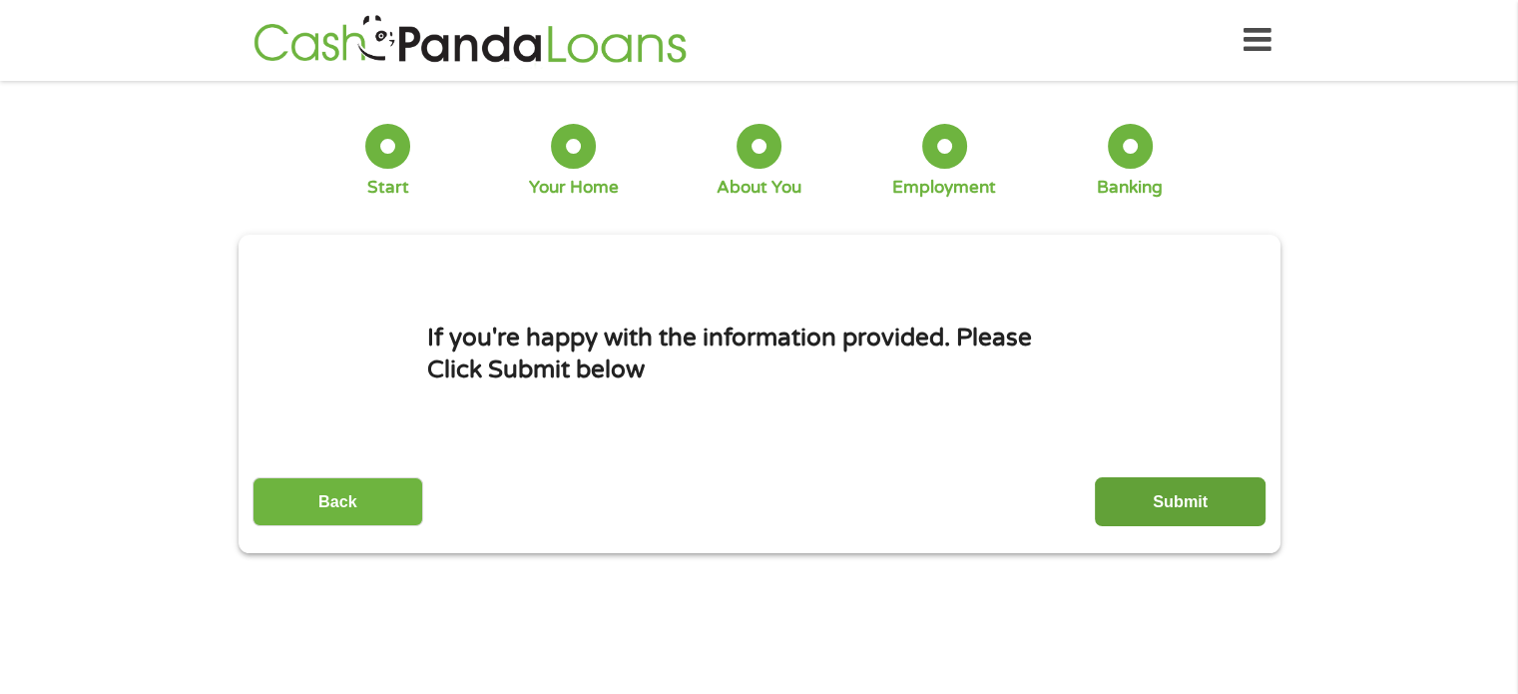
click at [1165, 500] on input "Submit" at bounding box center [1180, 501] width 171 height 49
